Goal: Task Accomplishment & Management: Manage account settings

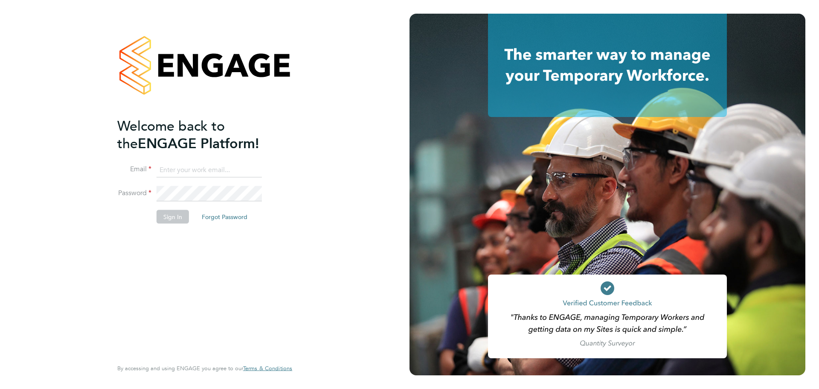
type input "[PERSON_NAME][EMAIL_ADDRESS][PERSON_NAME][DOMAIN_NAME]"
click at [171, 212] on button "Sign In" at bounding box center [173, 216] width 32 height 14
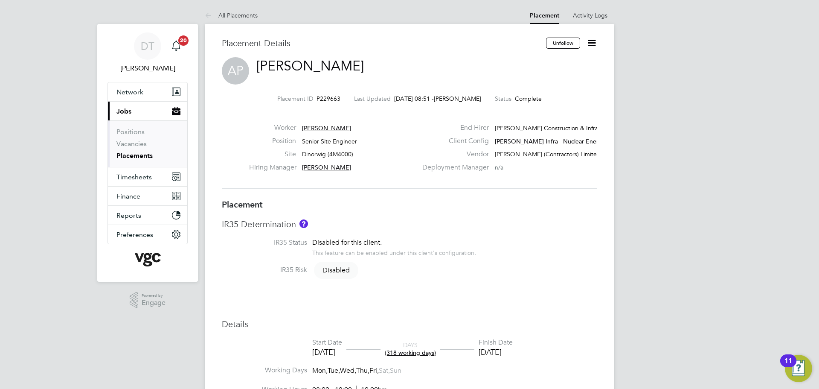
click at [593, 38] on icon at bounding box center [592, 43] width 11 height 11
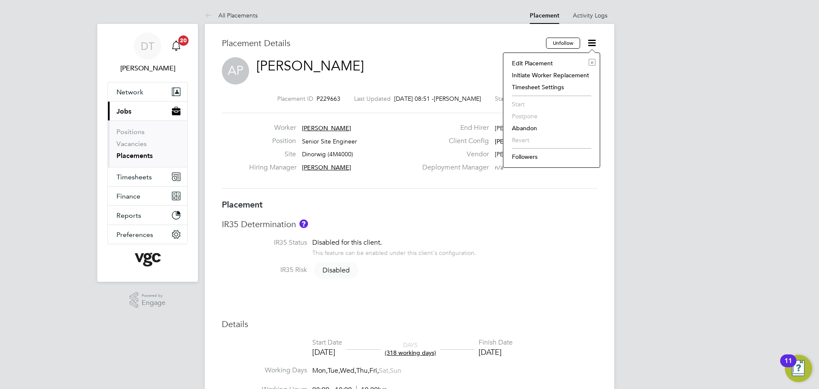
click at [529, 63] on li "Edit Placement e" at bounding box center [552, 63] width 88 height 12
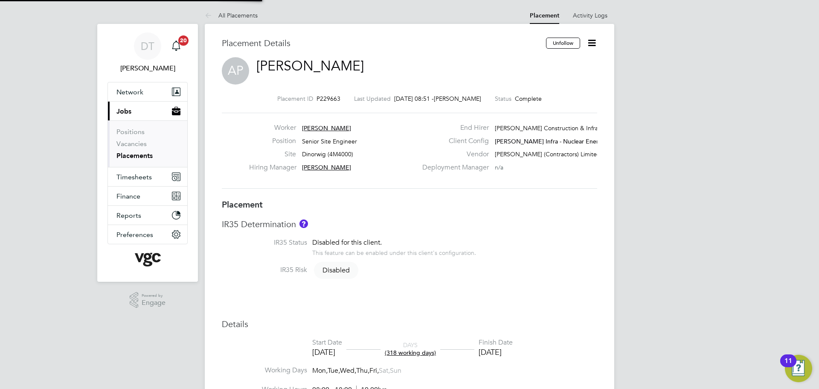
type input "Ian Burns"
type input "Andy Paterson"
type input "10 Jul 2024"
type input "26 Sep 2025"
type input "08:00"
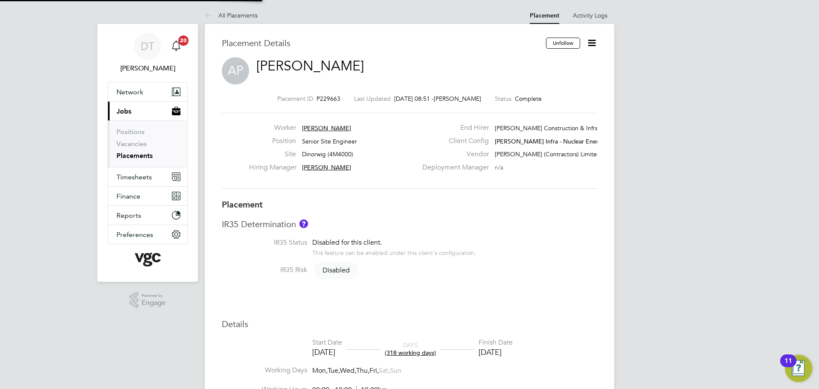
type input "18:00"
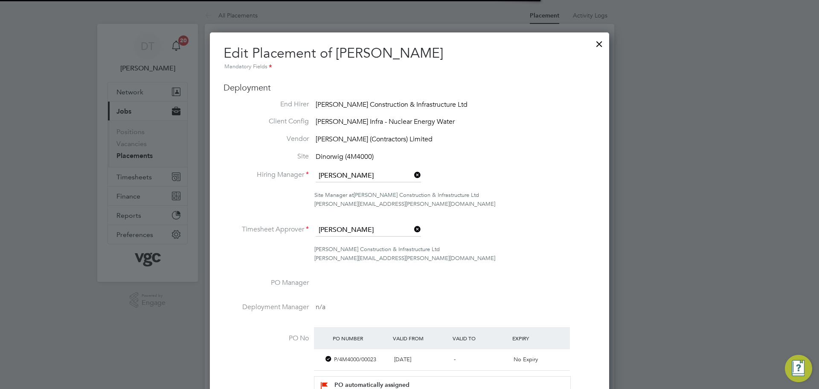
scroll to position [4, 4]
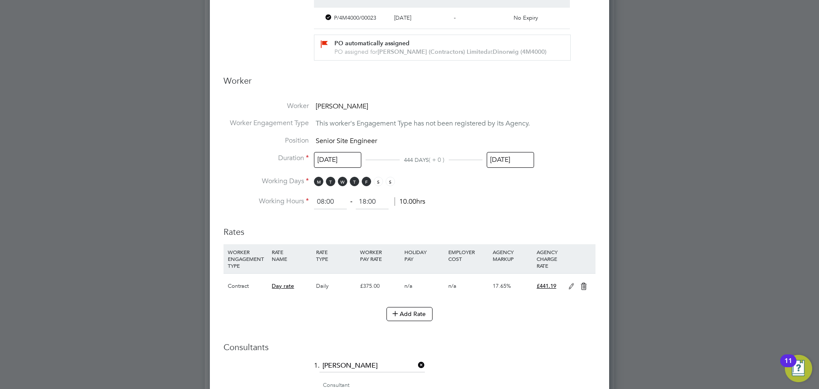
click at [497, 155] on input "26 Sep 2025" at bounding box center [510, 160] width 47 height 16
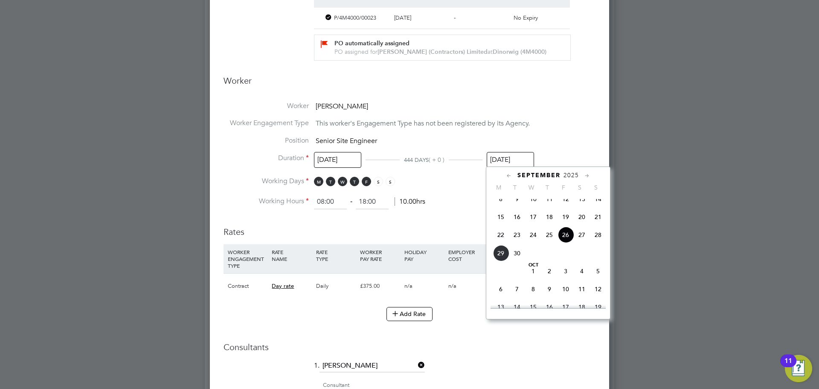
click at [588, 177] on icon at bounding box center [587, 175] width 8 height 9
click at [587, 172] on icon at bounding box center [587, 175] width 8 height 9
click at [567, 256] on span "26" at bounding box center [566, 247] width 16 height 16
type input "26 Dec 2025"
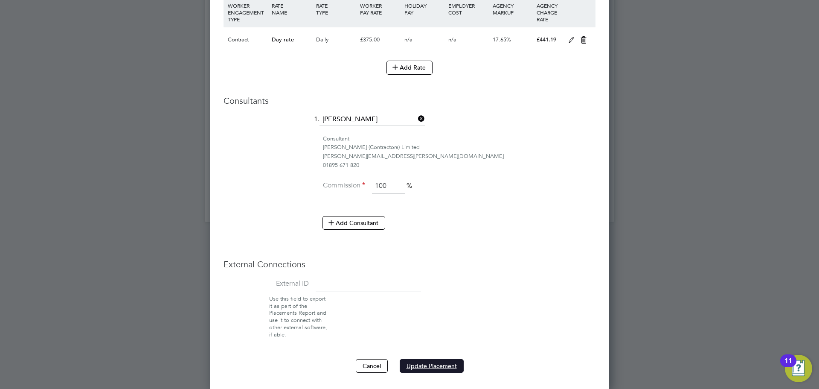
click at [431, 367] on button "Update Placement" at bounding box center [432, 366] width 64 height 14
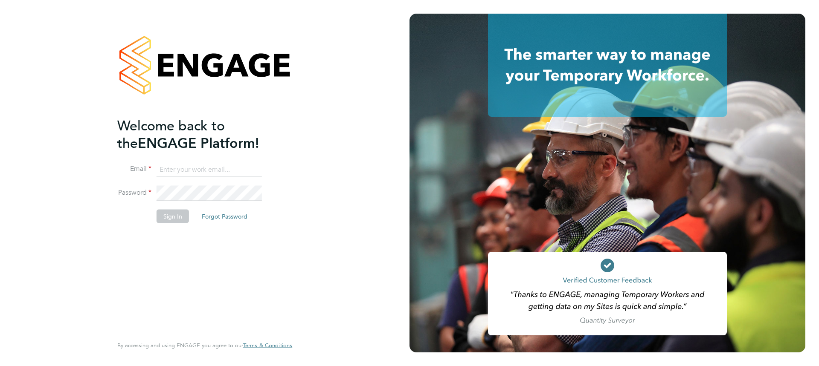
type input "Daniel.Templeton@vgcgroup.co.uk"
click at [170, 216] on button "Sign In" at bounding box center [173, 216] width 32 height 14
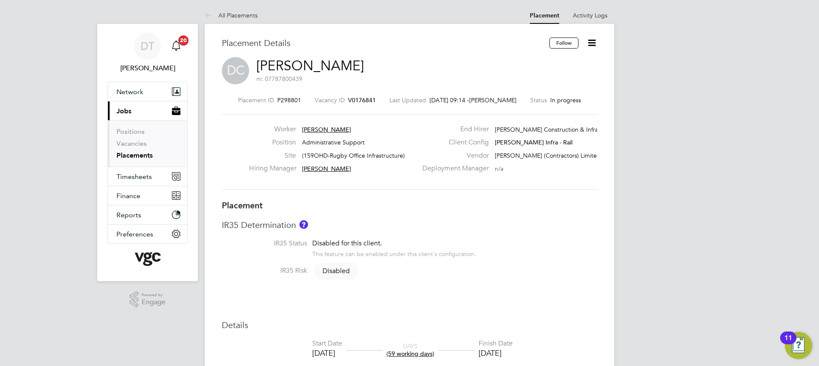
click at [590, 44] on icon at bounding box center [592, 43] width 11 height 11
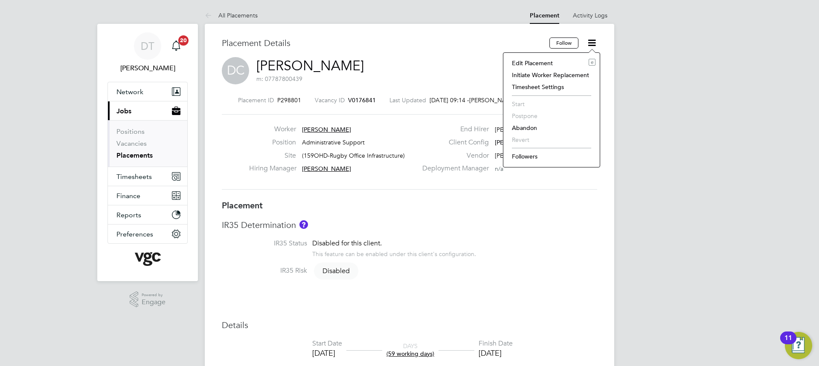
click at [533, 64] on li "Edit Placement e" at bounding box center [552, 63] width 88 height 12
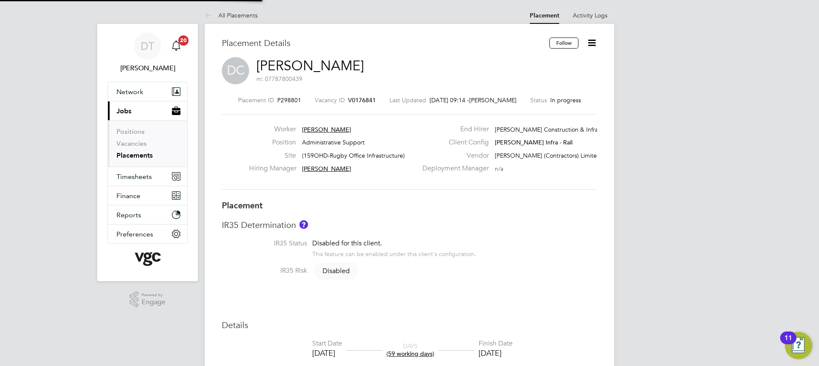
type input "Tracey Huntley"
type input "30 Jul 2025"
type input "20 Oct 2025"
type input "08:00"
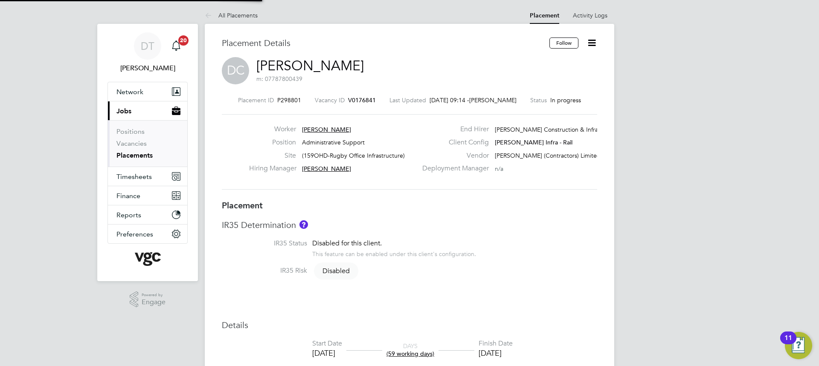
type input "18:00"
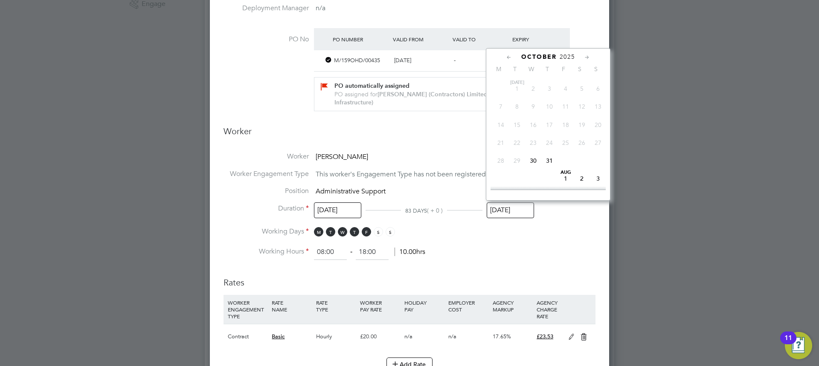
click at [502, 209] on input "20 Oct 2025" at bounding box center [510, 211] width 47 height 16
click at [543, 252] on li "Working Hours 08:00 ‐ 18:00 10.00hrs" at bounding box center [410, 252] width 372 height 15
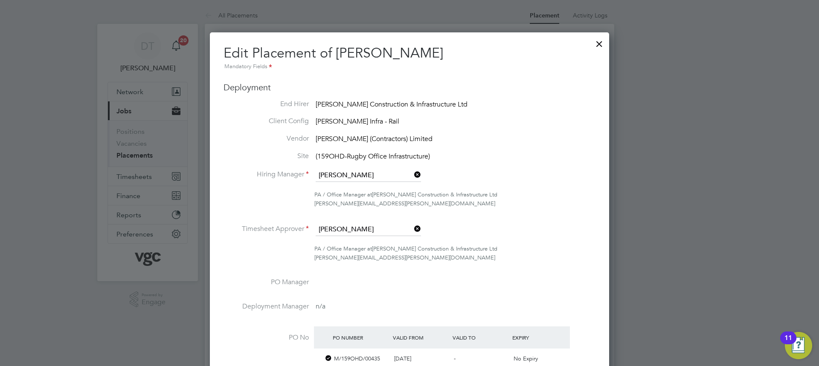
click at [599, 44] on div at bounding box center [599, 41] width 15 height 15
